Goal: Information Seeking & Learning: Learn about a topic

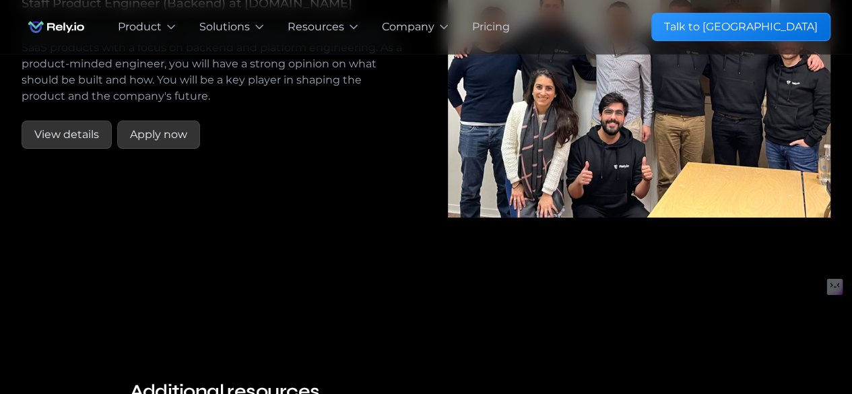
scroll to position [2572, 0]
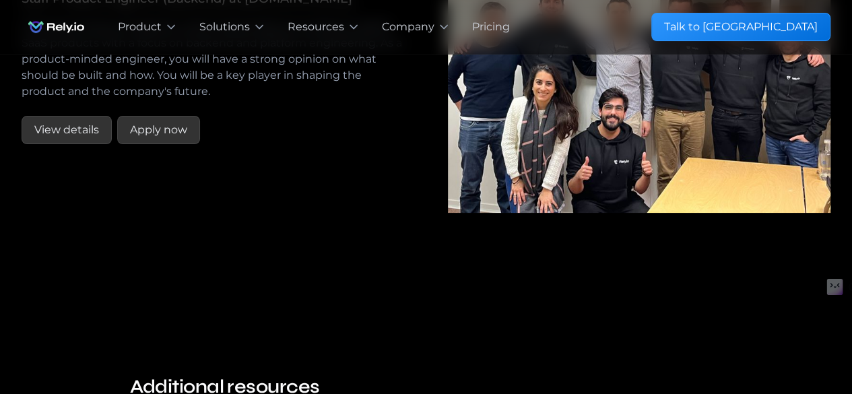
click at [273, 212] on div "No open positions at the moment Software Development Customer Success Sales Mar…" at bounding box center [426, 68] width 809 height 287
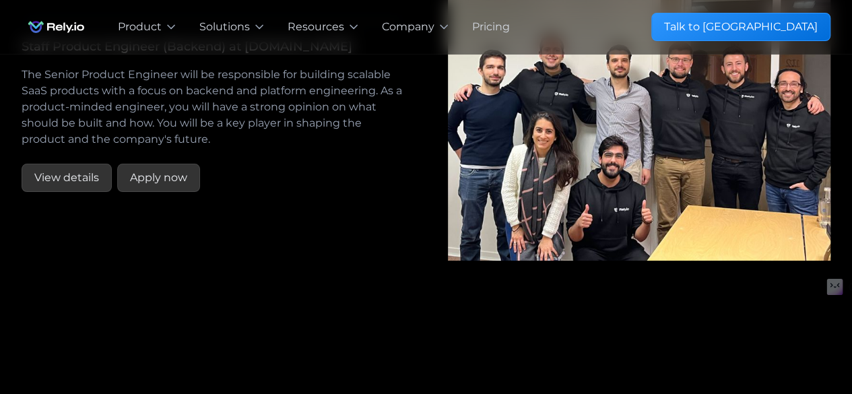
scroll to position [2518, 0]
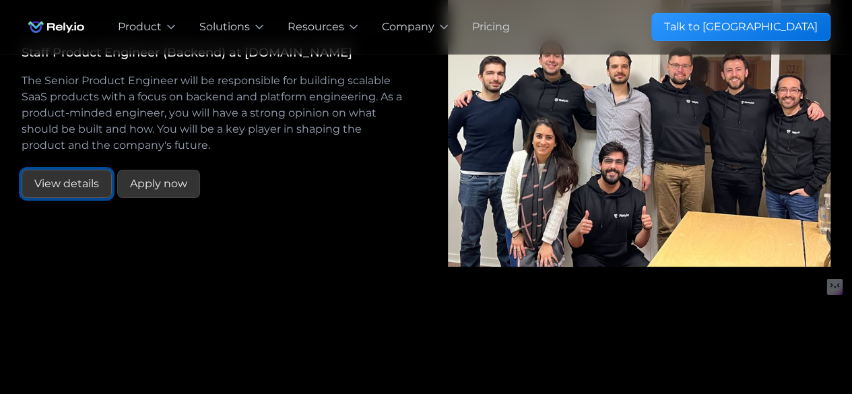
click at [92, 198] on link "View details" at bounding box center [67, 184] width 90 height 28
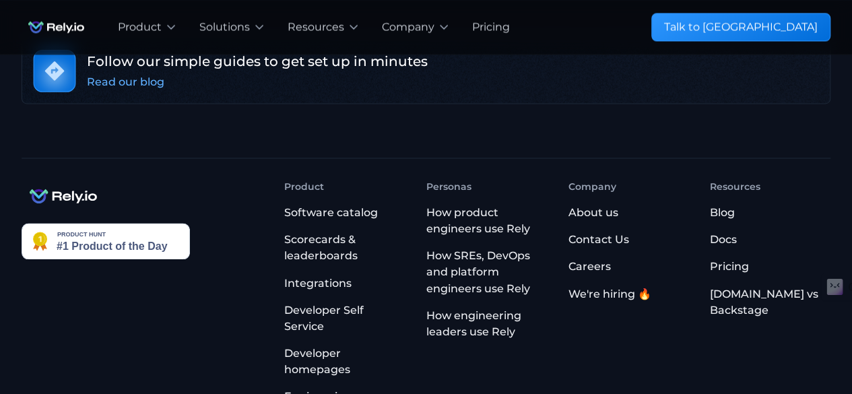
scroll to position [3607, 0]
